Goal: Information Seeking & Learning: Stay updated

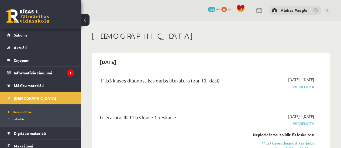
scroll to position [53, 0]
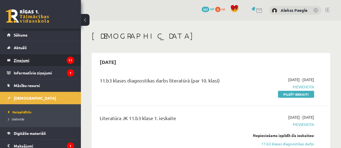
click at [36, 63] on legend "Ziņojumi 11" at bounding box center [44, 60] width 60 height 12
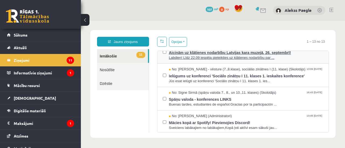
scroll to position [14, 0]
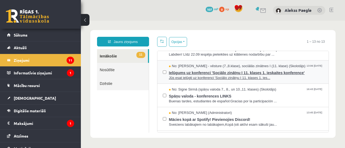
click at [190, 73] on span "Ielūgums uz konferenci 'Sociālo zinātņu I 11. klases 1. ieskaites konference'" at bounding box center [246, 72] width 154 height 7
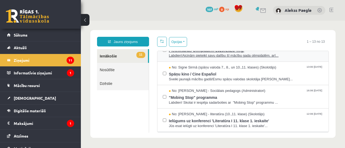
scroll to position [178, 0]
click at [193, 122] on span "Ielūgums uz konferenci 'Literatūra I 11. klase 1. ieskaite'" at bounding box center [246, 119] width 154 height 7
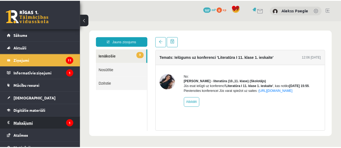
scroll to position [0, 0]
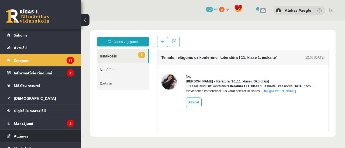
click at [25, 130] on link "Atzīmes" at bounding box center [40, 136] width 67 height 12
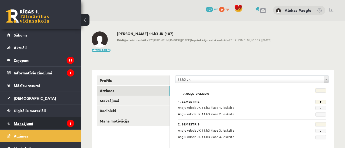
click at [23, 122] on legend "Maksājumi 1" at bounding box center [44, 123] width 60 height 12
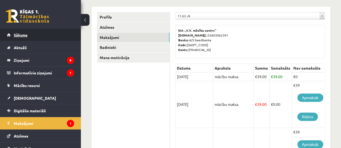
click at [16, 37] on span "Sākums" at bounding box center [21, 35] width 14 height 5
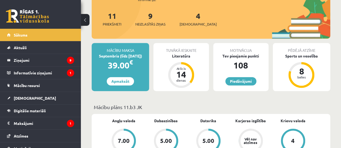
scroll to position [96, 0]
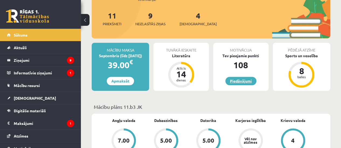
click at [235, 79] on link "Piedāvājumi" at bounding box center [240, 81] width 31 height 8
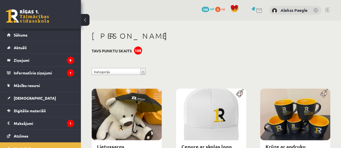
click at [146, 72] on div "**********" at bounding box center [210, 73] width 246 height 10
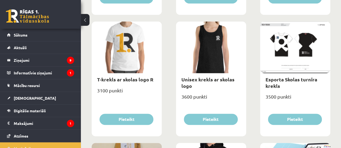
scroll to position [282, 0]
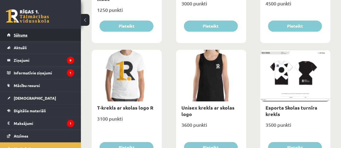
click at [12, 40] on link "Sākums" at bounding box center [40, 35] width 67 height 12
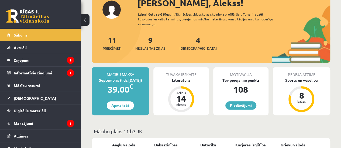
scroll to position [73, 0]
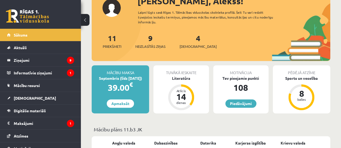
click at [188, 43] on div "4 Ieskaites" at bounding box center [197, 41] width 37 height 17
click at [191, 41] on link "4 Ieskaites" at bounding box center [197, 41] width 37 height 16
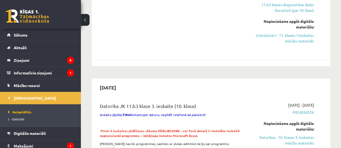
scroll to position [182, 0]
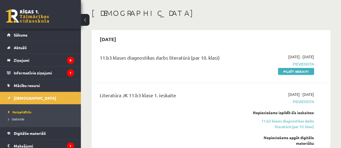
scroll to position [23, 0]
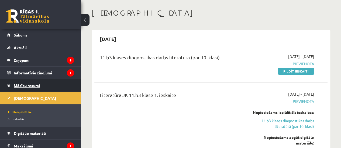
click at [26, 84] on span "Mācību resursi" at bounding box center [27, 85] width 26 height 5
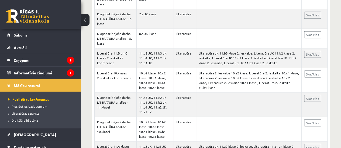
scroll to position [448, 0]
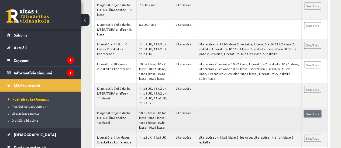
click at [311, 111] on link "Skatīties" at bounding box center [312, 113] width 17 height 7
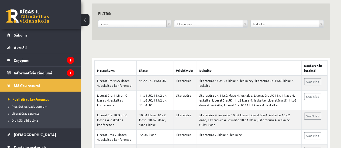
scroll to position [51, 0]
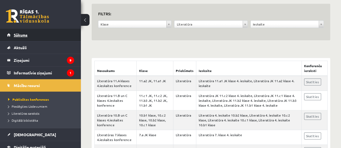
click at [21, 36] on span "Sākums" at bounding box center [21, 35] width 14 height 5
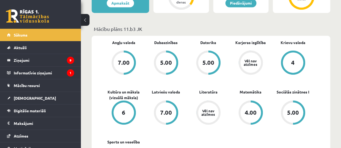
scroll to position [173, 0]
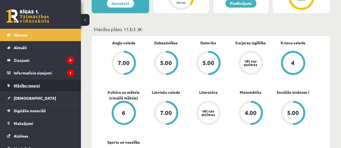
click at [22, 86] on span "Mācību resursi" at bounding box center [27, 85] width 26 height 5
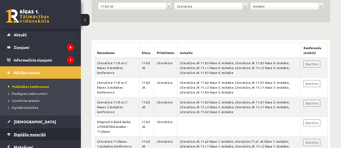
scroll to position [13, 0]
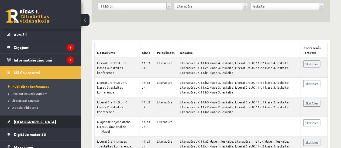
click at [24, 122] on span "[DEMOGRAPHIC_DATA]" at bounding box center [35, 122] width 42 height 5
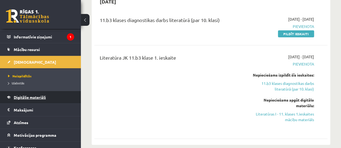
scroll to position [53, 0]
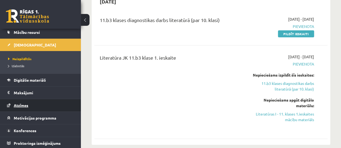
click at [23, 105] on span "Atzīmes" at bounding box center [21, 105] width 15 height 5
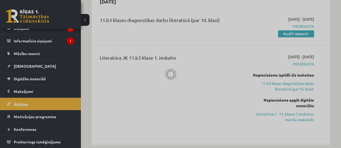
scroll to position [31, 0]
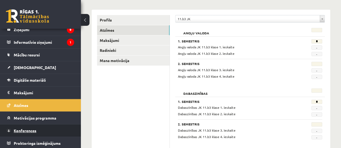
click at [24, 129] on span "Konferences" at bounding box center [25, 130] width 23 height 5
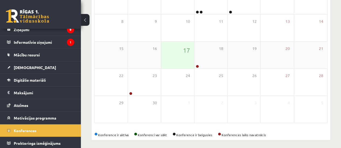
scroll to position [108, 0]
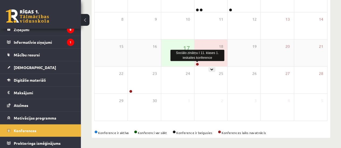
click at [197, 65] on link at bounding box center [196, 64] width 3 height 3
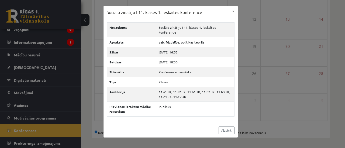
click at [260, 94] on div "Sociālo zinātņu I 11. klases 1. ieskaites konference × Nosaukums Sociālo zinātņ…" at bounding box center [172, 74] width 345 height 148
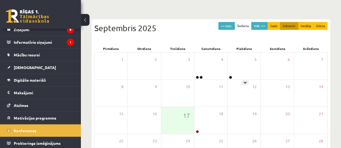
scroll to position [40, 0]
click at [257, 26] on button "Nāk. >>" at bounding box center [259, 26] width 16 height 8
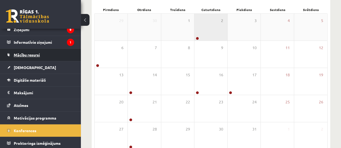
scroll to position [0, 0]
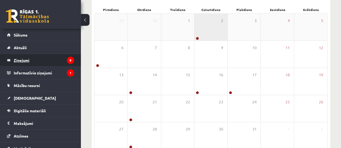
click at [20, 64] on legend "Ziņojumi 9" at bounding box center [44, 60] width 60 height 12
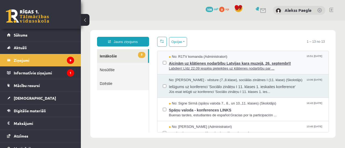
click at [187, 62] on span "Aicinām uz klātienes nodarbību Latvijas kara muzejā, 26. septembrī!" at bounding box center [246, 62] width 154 height 7
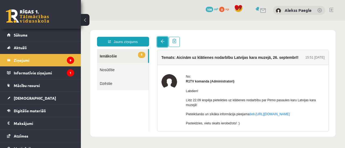
click at [160, 40] on span at bounding box center [162, 42] width 4 height 4
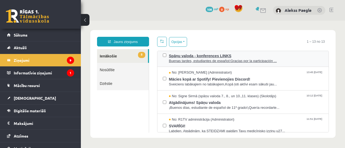
click at [206, 64] on span "Buenas tardes, estudiantes de español:Gracias por la participación ..." at bounding box center [246, 61] width 154 height 5
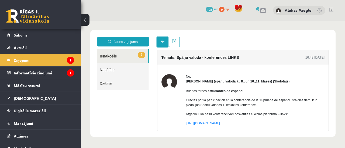
click at [160, 40] on link at bounding box center [162, 42] width 11 height 10
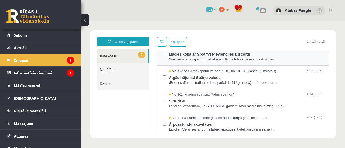
click at [195, 62] on span "Sveiciens labākajiem no labākajiem,Kopā ļoti aktīvi esam sākuši jau..." at bounding box center [246, 59] width 154 height 5
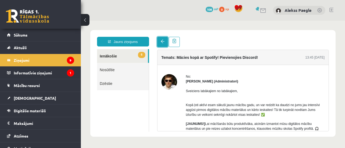
click at [159, 40] on link at bounding box center [162, 42] width 11 height 10
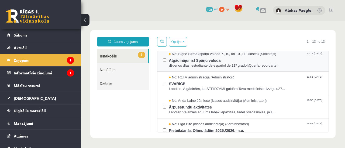
scroll to position [97, 0]
click at [197, 62] on span "Atgādinājums! Spāņu valoda" at bounding box center [246, 59] width 154 height 7
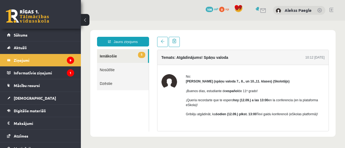
scroll to position [0, 0]
click at [161, 41] on span at bounding box center [162, 42] width 4 height 4
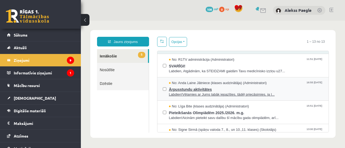
scroll to position [115, 0]
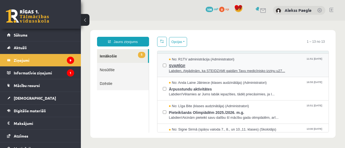
click at [196, 74] on span "Labdien, Atgādinām, ka STEIDZAMI gaidām Tavu medicīnisko izziņu u27..." at bounding box center [246, 71] width 154 height 5
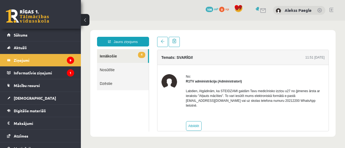
scroll to position [0, 0]
click at [158, 41] on link at bounding box center [162, 42] width 11 height 10
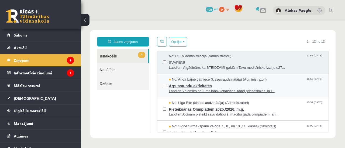
click at [201, 89] on span "Ārpusstundu aktivitātes" at bounding box center [246, 85] width 154 height 7
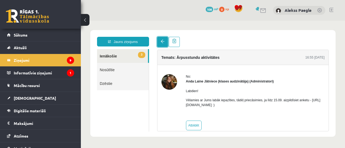
click at [160, 38] on link at bounding box center [162, 42] width 11 height 10
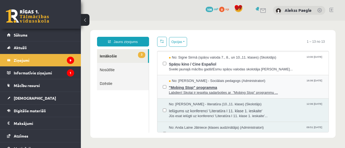
click at [215, 96] on span "Labdien! Skolai ir iespēja sadarboties ar "Mobing Stop" programmu ..." at bounding box center [246, 92] width 154 height 5
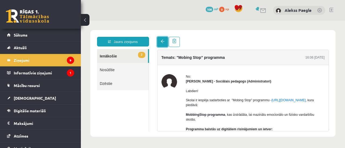
click at [163, 45] on link at bounding box center [162, 42] width 11 height 10
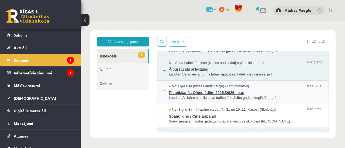
click at [220, 89] on span "No: Līga Bite (klases audzinātāja) (Administratori)" at bounding box center [209, 86] width 80 height 5
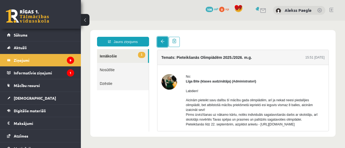
click at [162, 43] on span at bounding box center [162, 42] width 4 height 4
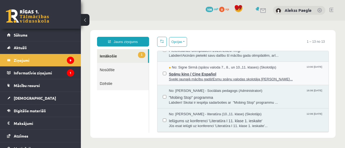
click at [209, 82] on span "Sveiki jaunajā mācību gadā!Esmu spāņu valodas skolotāja [PERSON_NAME]..." at bounding box center [246, 79] width 154 height 5
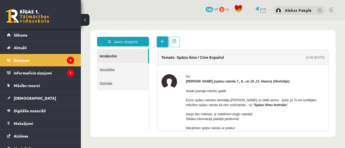
click at [160, 42] on span at bounding box center [162, 42] width 4 height 4
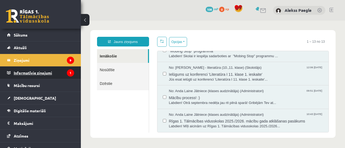
click at [34, 67] on legend "Informatīvie ziņojumi 1" at bounding box center [44, 73] width 60 height 12
